Goal: Information Seeking & Learning: Learn about a topic

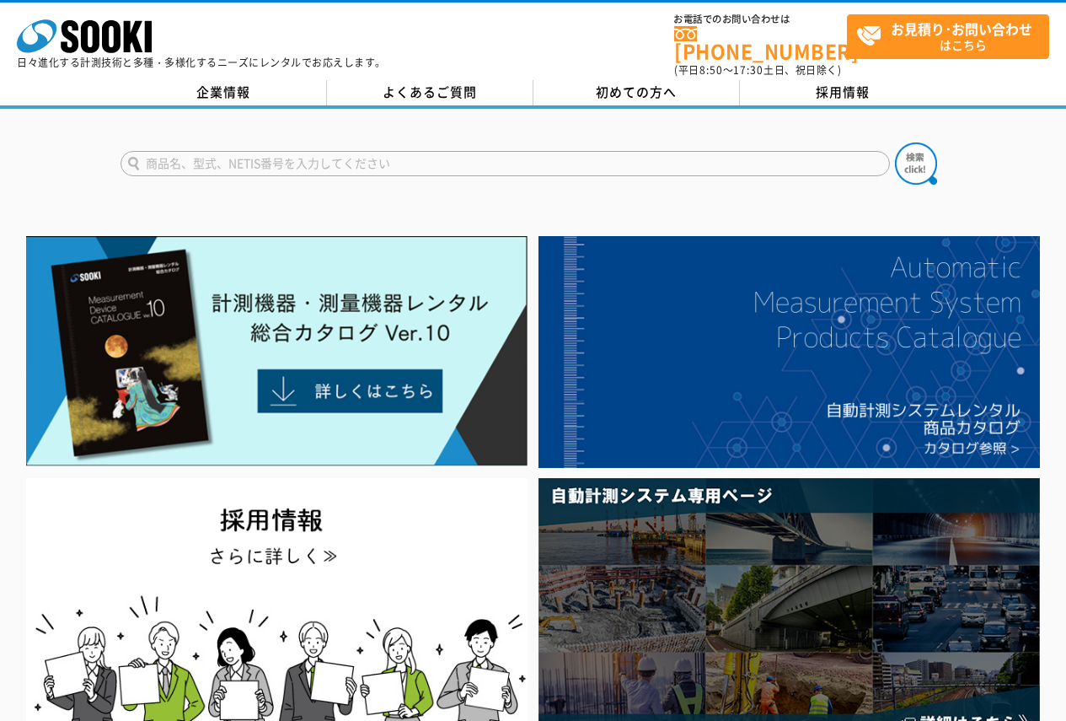
click at [202, 156] on input "text" at bounding box center [506, 163] width 770 height 25
type input "N"
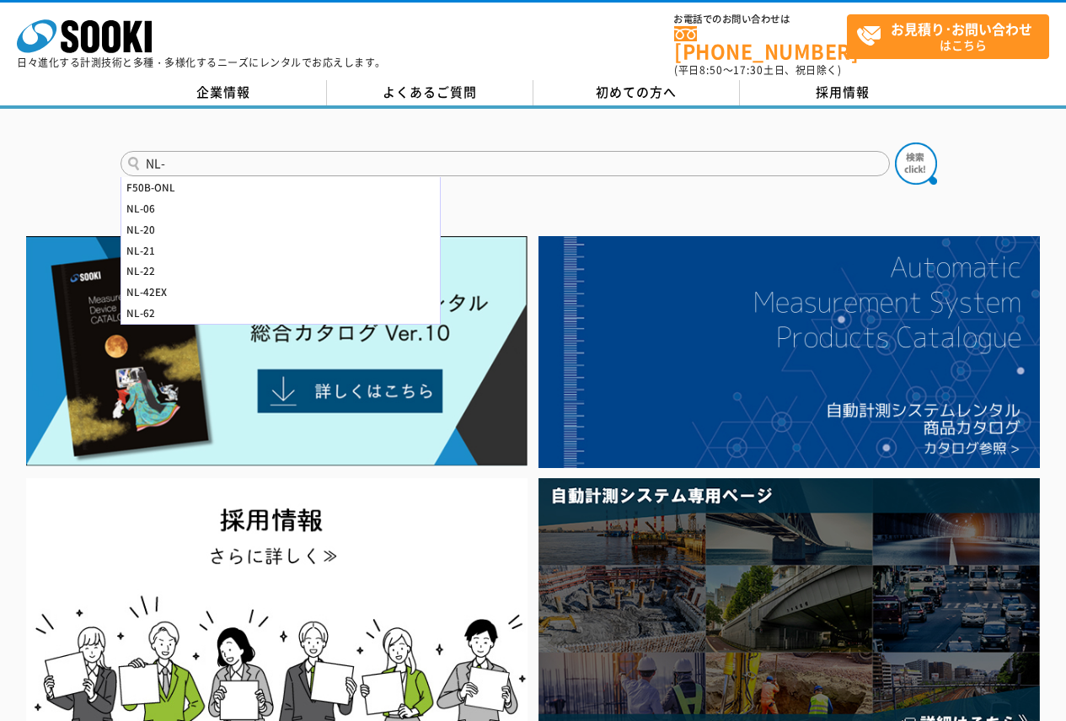
type input "NL-"
click at [895, 142] on button at bounding box center [916, 163] width 42 height 42
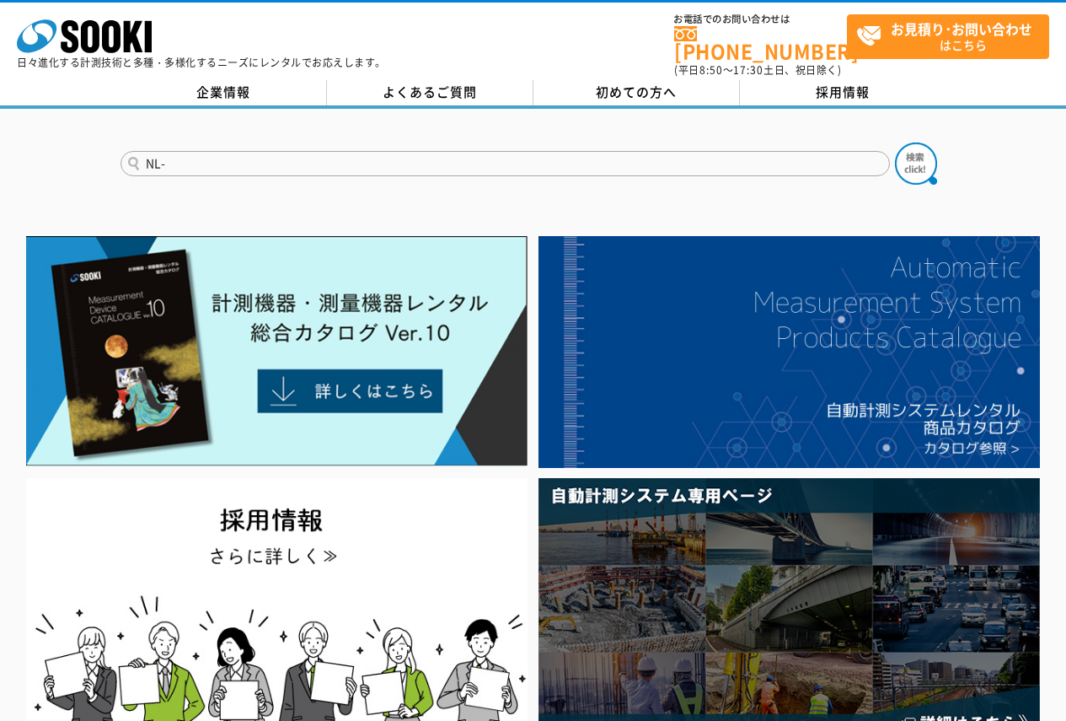
click at [895, 142] on button at bounding box center [916, 163] width 42 height 42
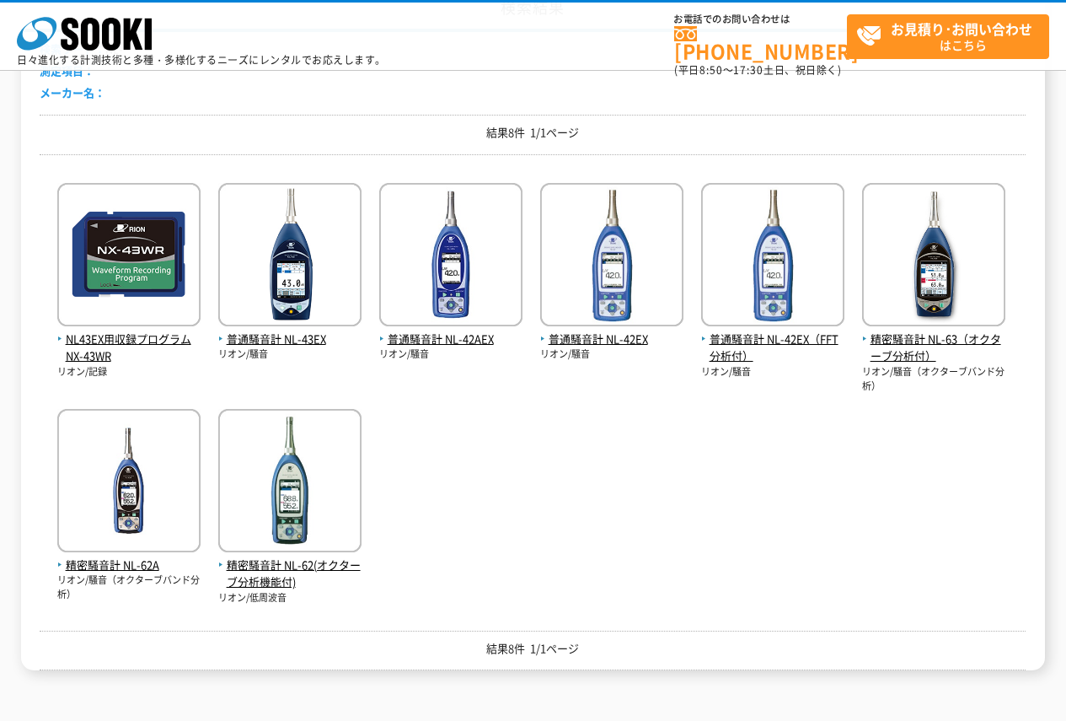
scroll to position [203, 0]
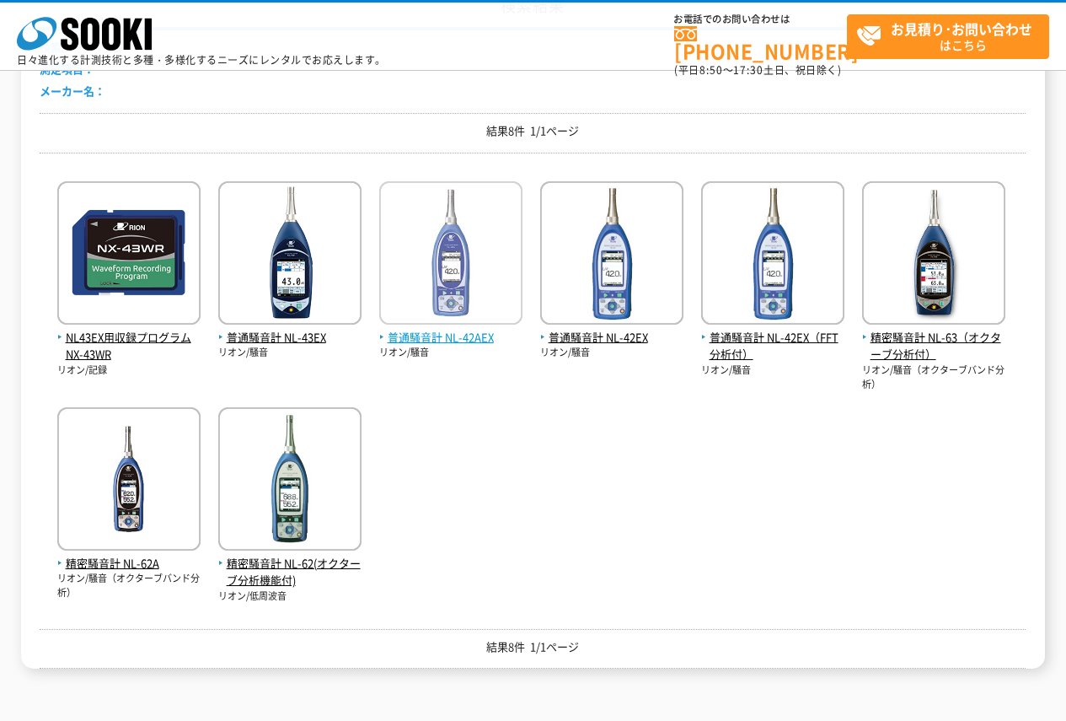
click at [453, 341] on span "普通騒音計 NL-42AEX" at bounding box center [450, 338] width 143 height 18
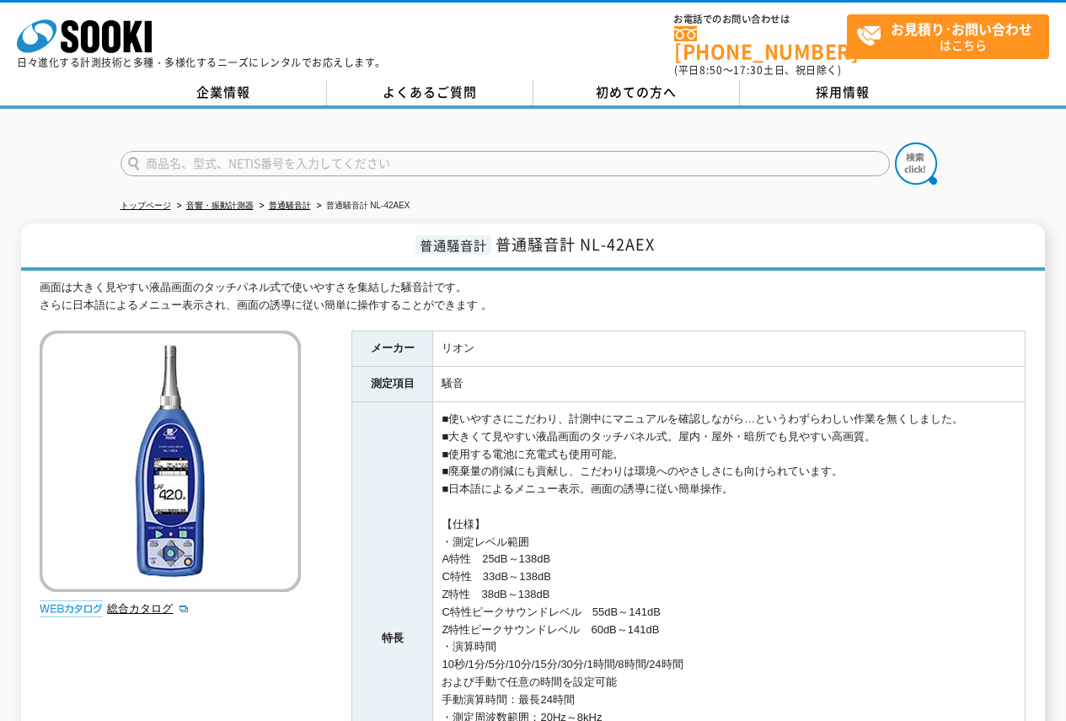
drag, startPoint x: 1065, startPoint y: 170, endPoint x: 1078, endPoint y: 331, distance: 161.6
click at [1065, 331] on html "株式会社 ソーキ spMenu 日々進化する計測技術と多種・多様化するニーズにレンタルでお応えします。 お電話でのお問い合わせは [PHONE_NUMBER]…" at bounding box center [533, 622] width 1066 height 1244
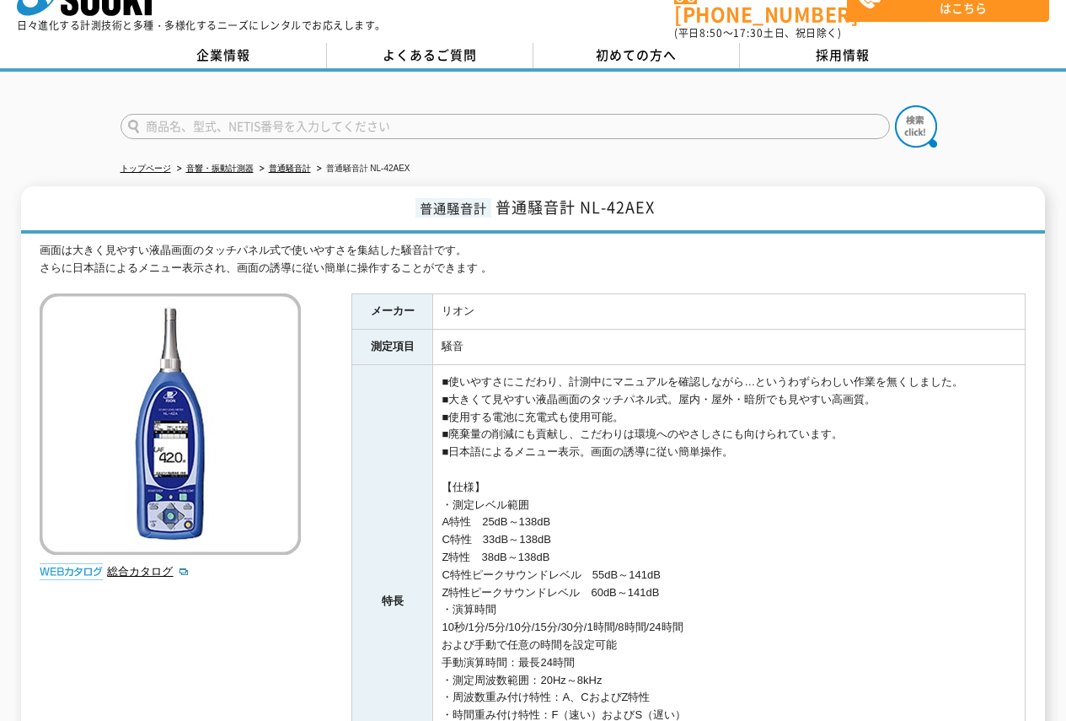
scroll to position [31, 0]
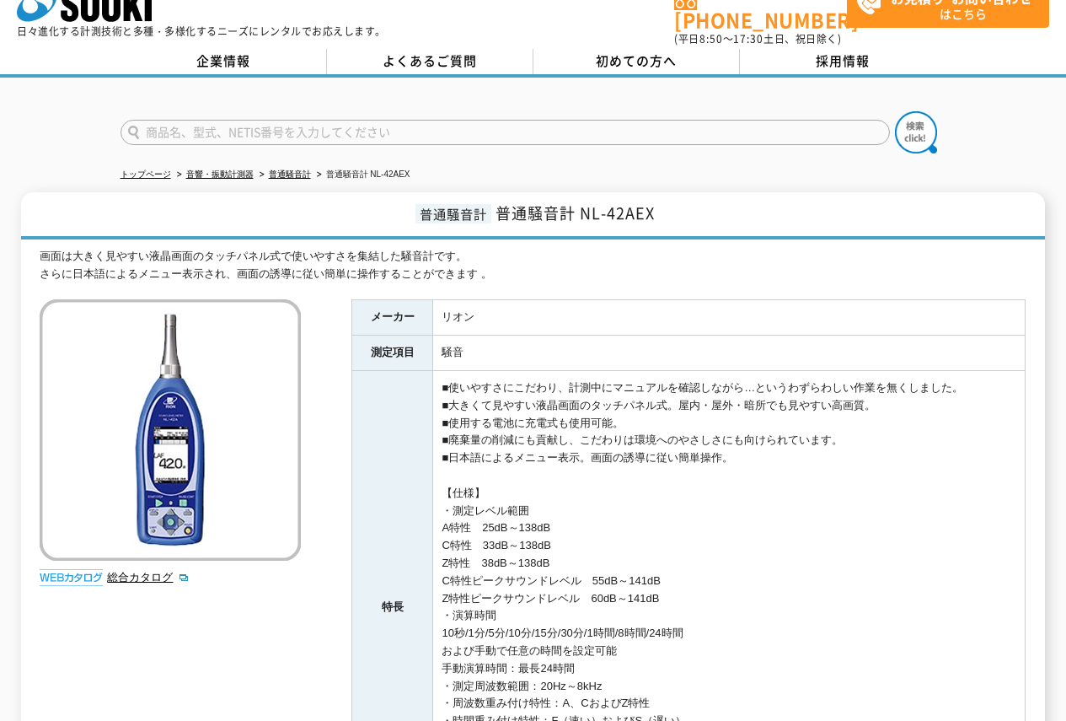
click at [715, 335] on td "騒音" at bounding box center [729, 352] width 593 height 35
click at [197, 127] on input "text" at bounding box center [506, 132] width 770 height 25
type input "VM-55"
click at [895, 111] on button at bounding box center [916, 132] width 42 height 42
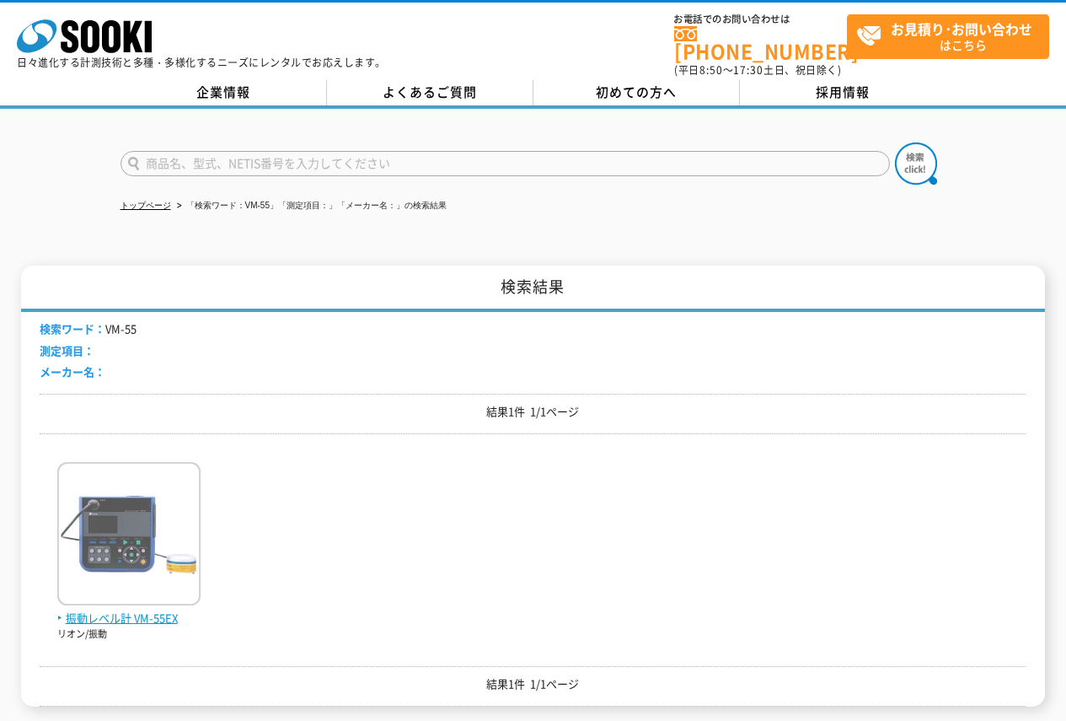
click at [126, 521] on img at bounding box center [128, 536] width 143 height 148
click at [122, 523] on img at bounding box center [128, 536] width 143 height 148
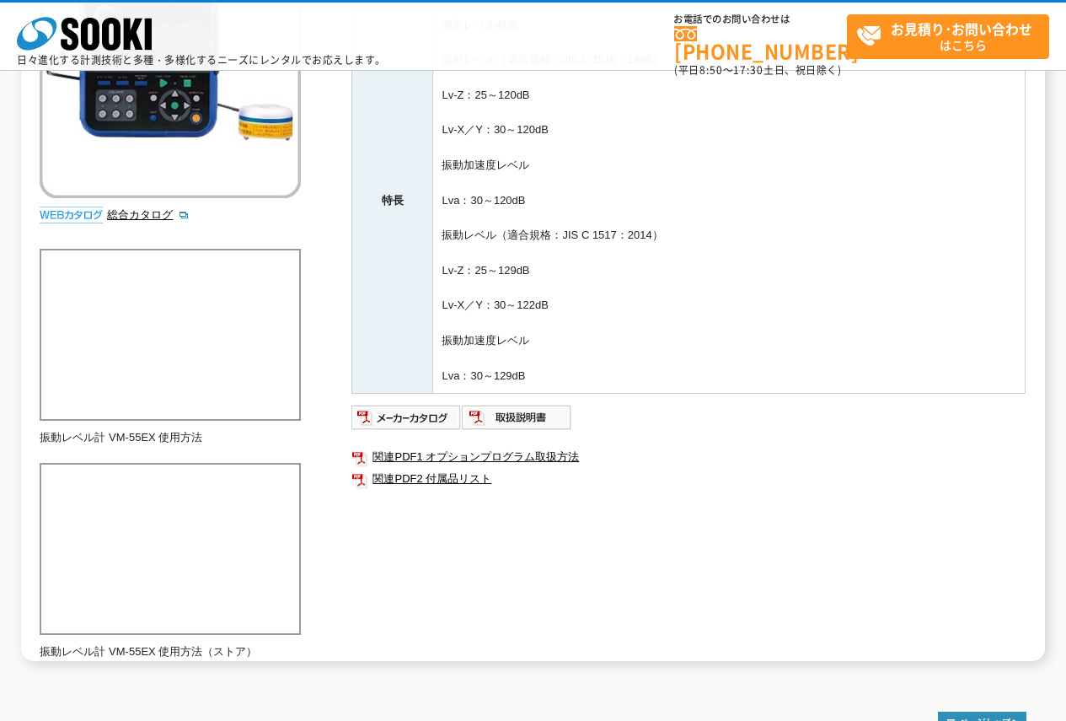
scroll to position [330, 0]
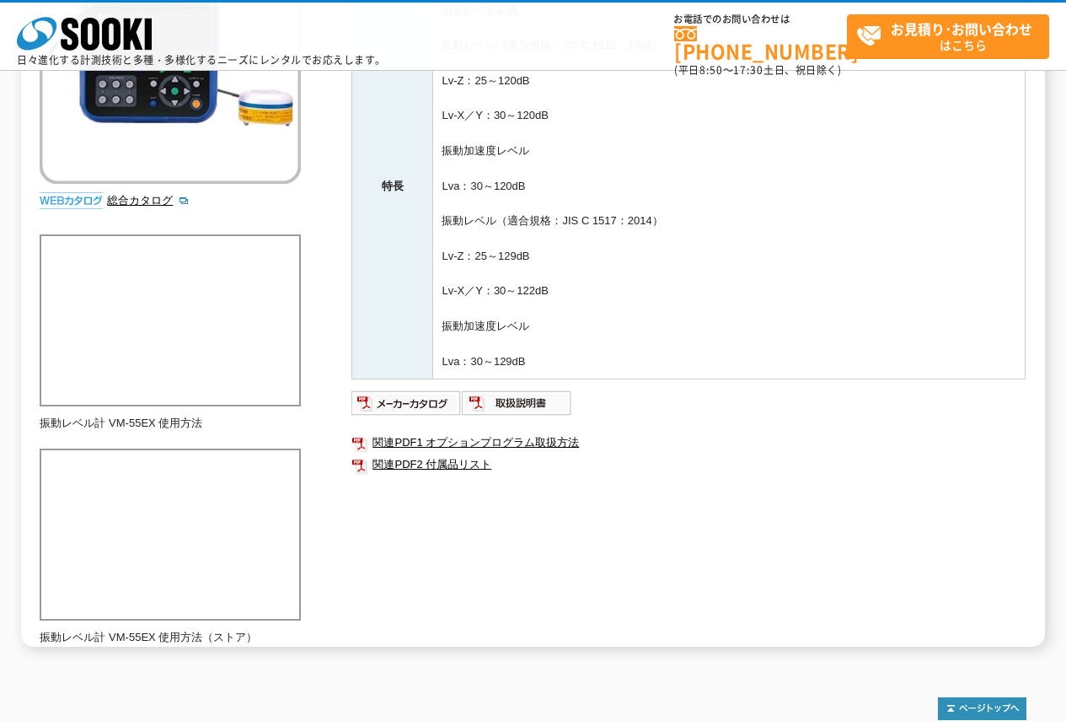
drag, startPoint x: 1078, startPoint y: 253, endPoint x: 1078, endPoint y: 447, distance: 193.9
click at [1065, 447] on html "株式会社 ソーキ spMenu 日々進化する計測技術と多種・多様化するニーズにレンタルでお応えします。 お電話でのお問い合わせは [PHONE_NUMBER]…" at bounding box center [533, 277] width 1066 height 1215
